Goal: Navigation & Orientation: Find specific page/section

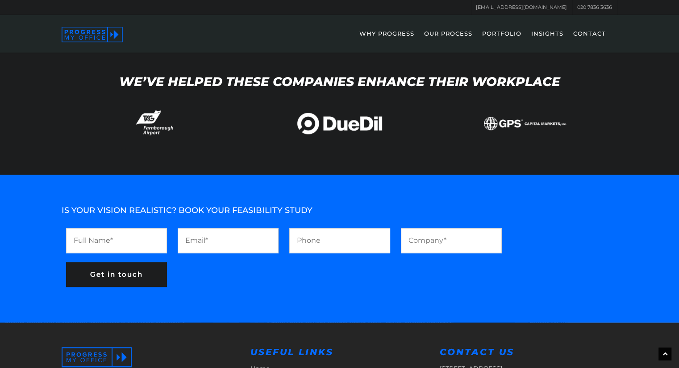
scroll to position [936, 0]
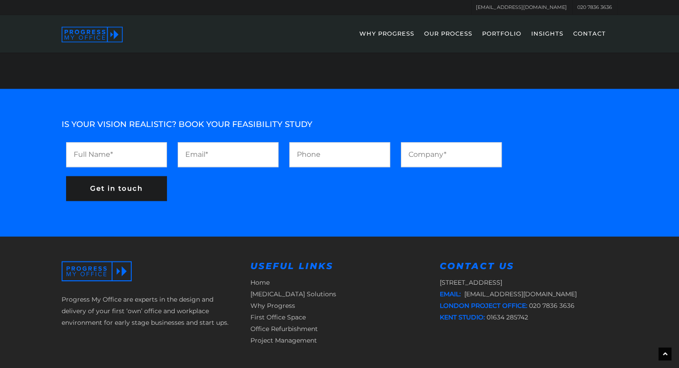
drag, startPoint x: 604, startPoint y: 252, endPoint x: 610, endPoint y: 246, distance: 8.5
click at [604, 277] on p "[GEOGRAPHIC_DATA] Email: [EMAIL_ADDRESS][DOMAIN_NAME] London project office: 02…" at bounding box center [528, 300] width 178 height 46
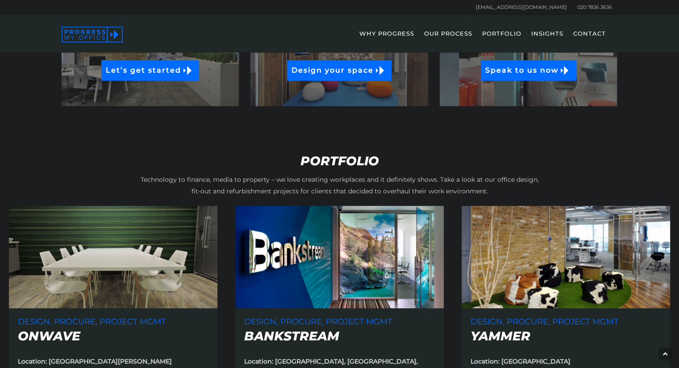
scroll to position [0, 0]
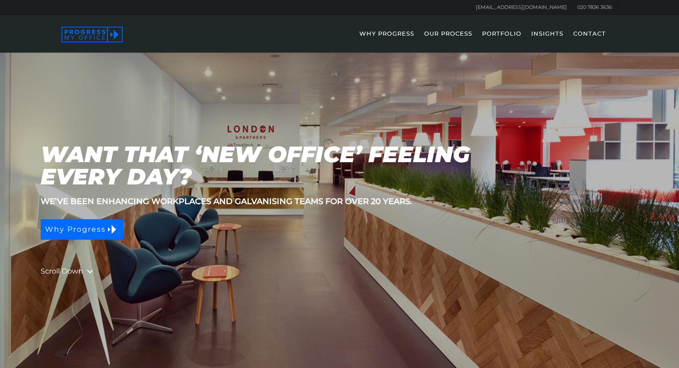
click at [501, 34] on link "PORTFOLIO" at bounding box center [501, 40] width 48 height 26
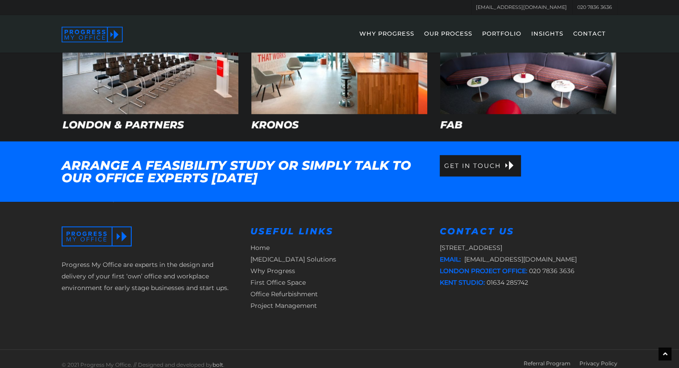
scroll to position [557, 0]
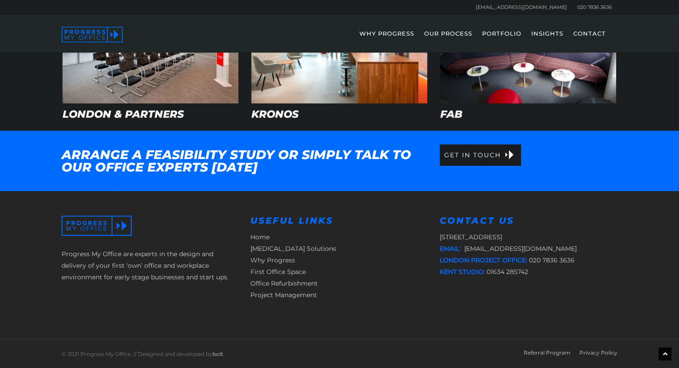
click at [476, 38] on link "OUR PROCESS" at bounding box center [447, 40] width 57 height 26
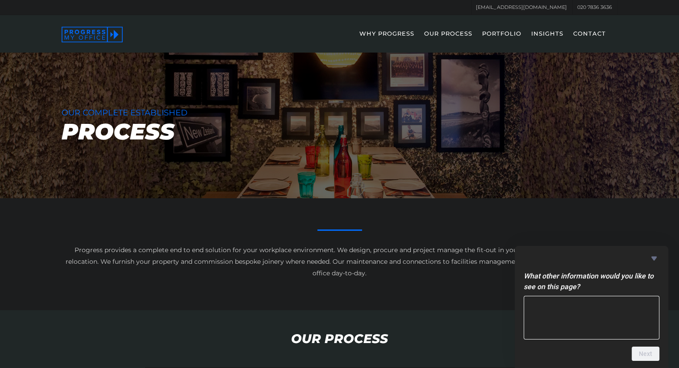
click at [589, 31] on link "CONTACT" at bounding box center [588, 40] width 41 height 26
